Goal: Task Accomplishment & Management: Manage account settings

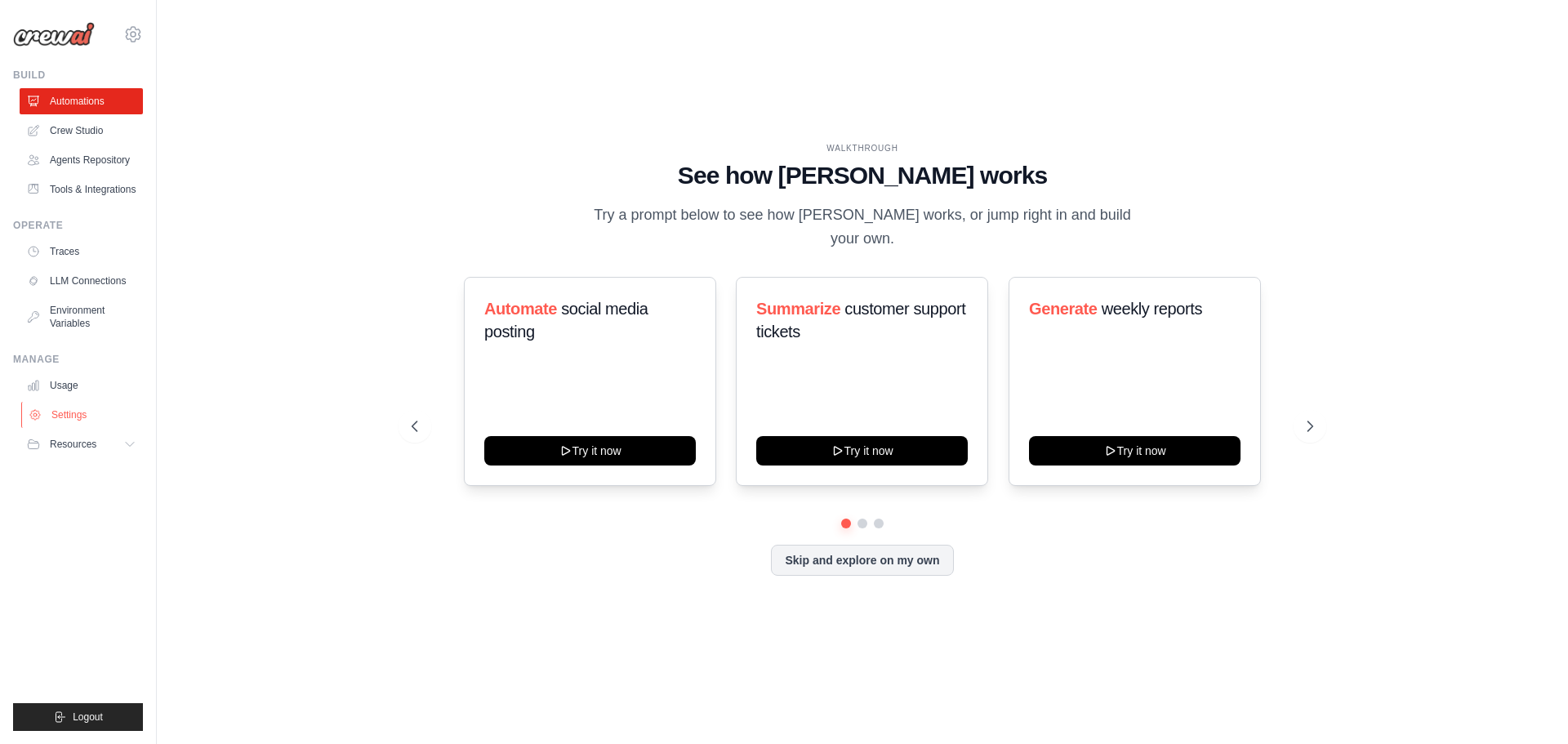
click at [62, 418] on link "Settings" at bounding box center [83, 414] width 124 height 26
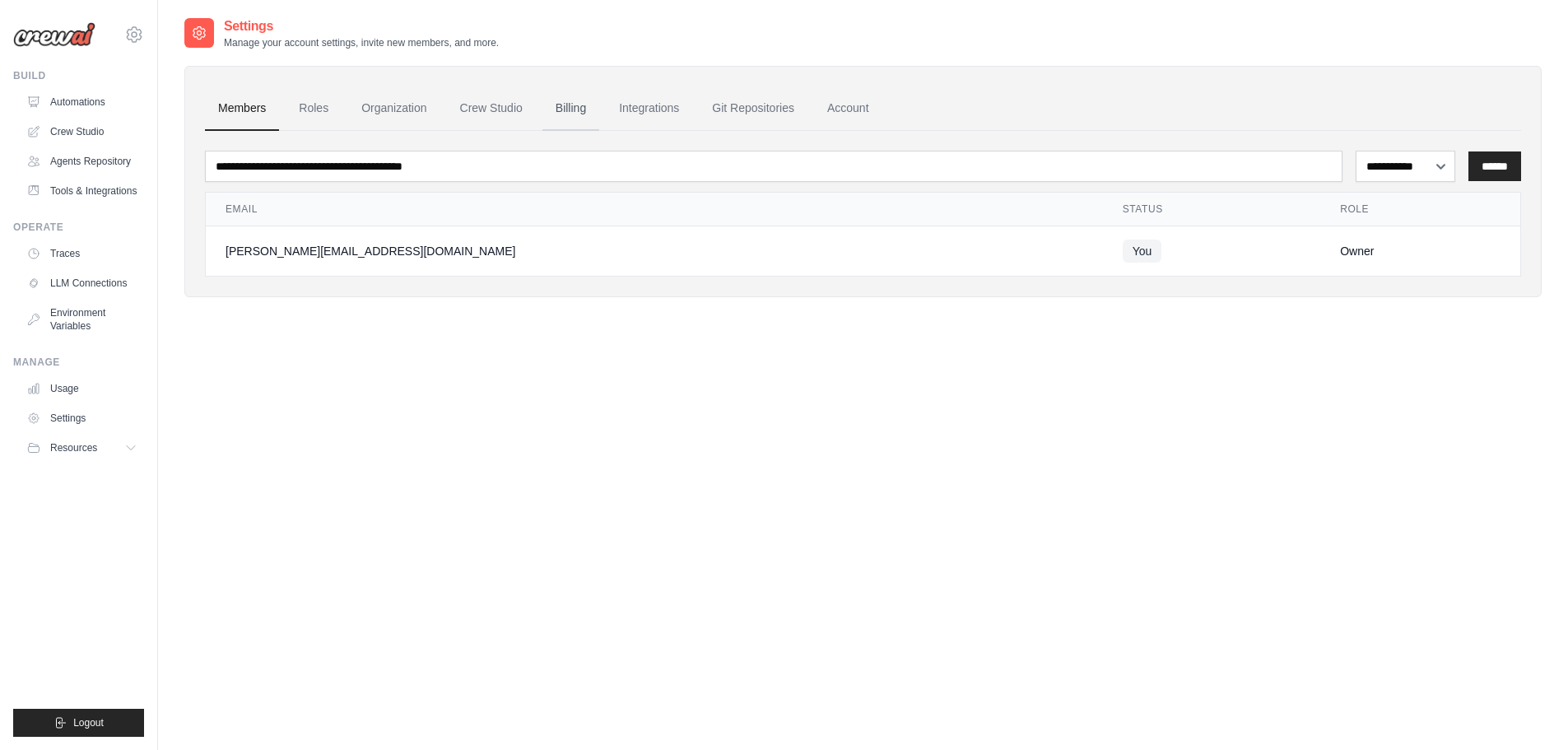
click at [566, 111] on link "Billing" at bounding box center [571, 108] width 56 height 45
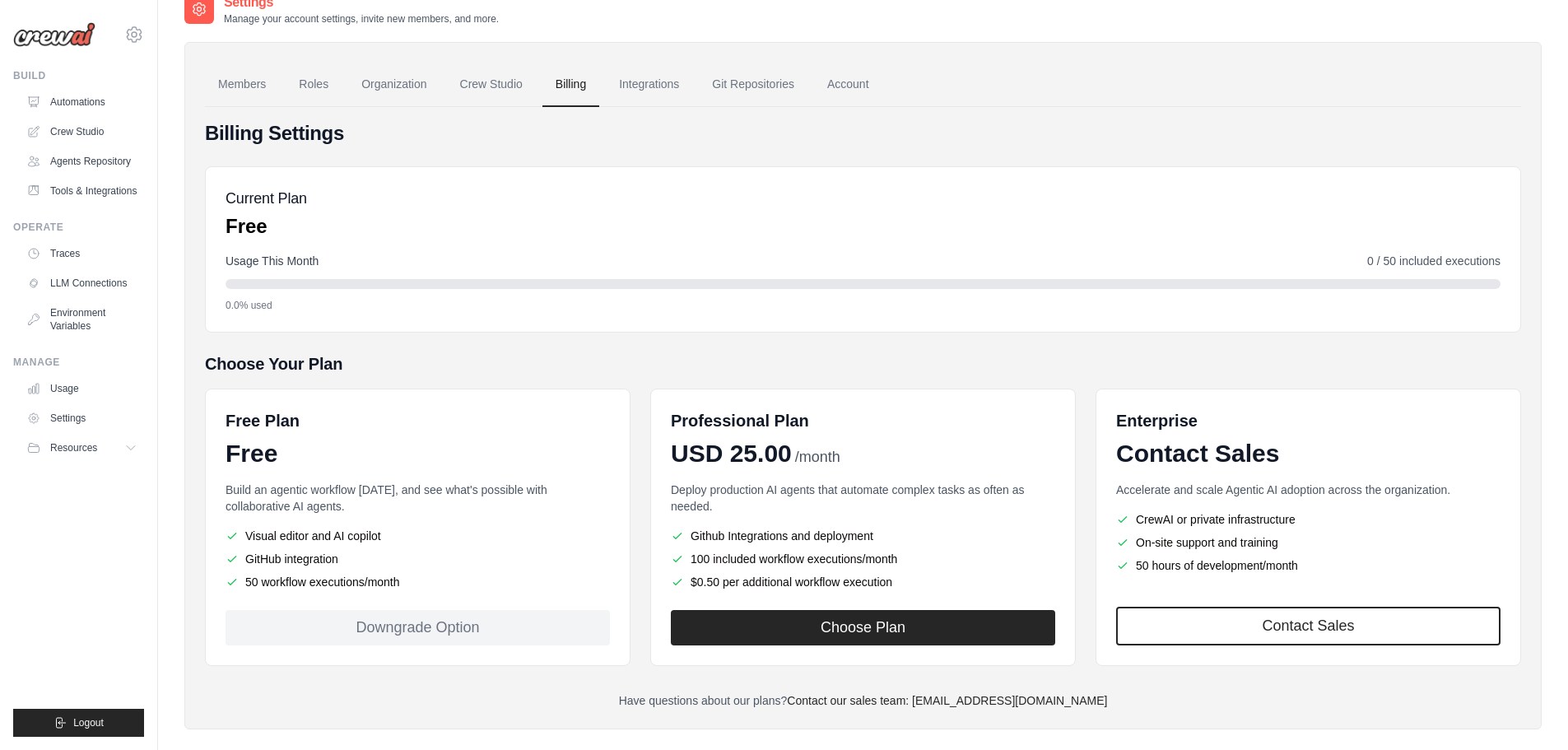
scroll to position [46, 0]
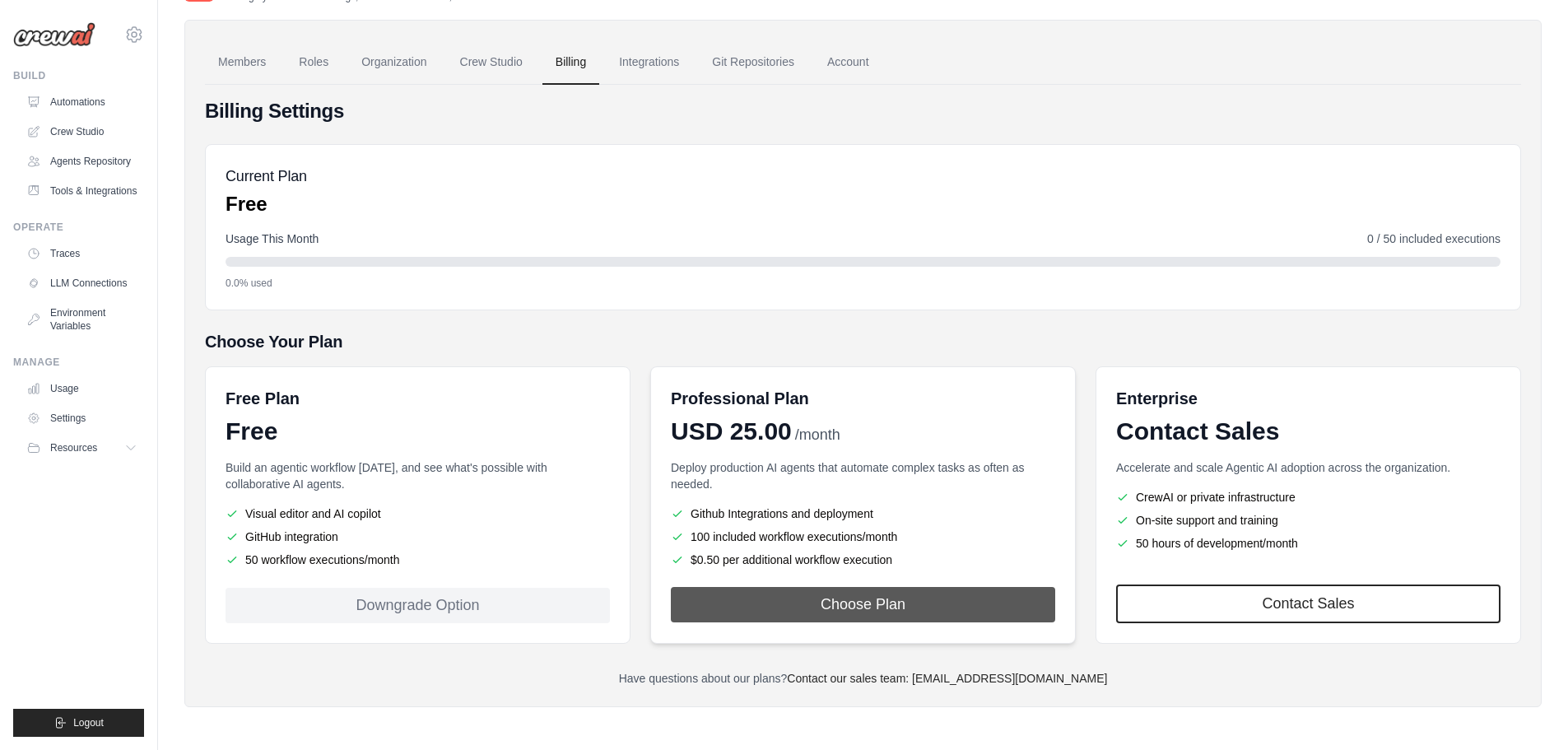
click at [851, 606] on button "Choose Plan" at bounding box center [863, 605] width 384 height 36
